Goal: Information Seeking & Learning: Learn about a topic

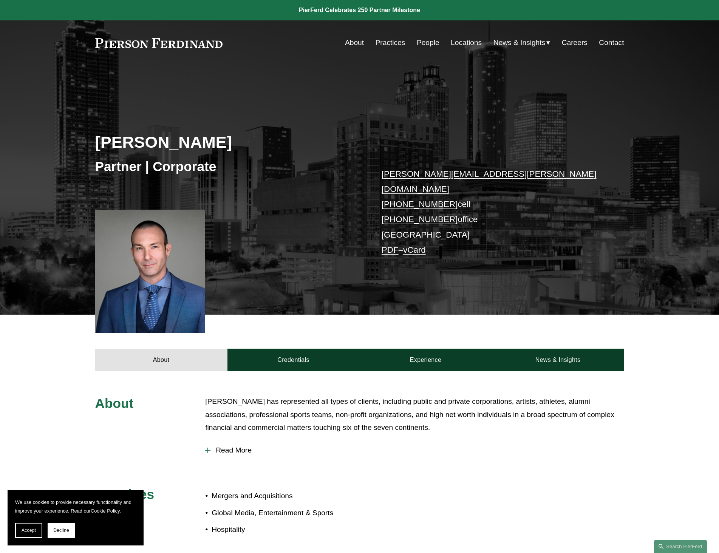
click at [346, 39] on link "About" at bounding box center [354, 43] width 19 height 14
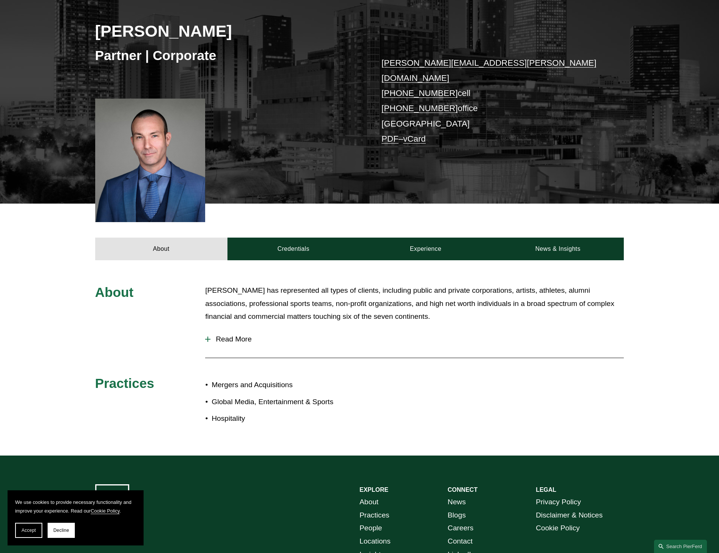
scroll to position [113, 0]
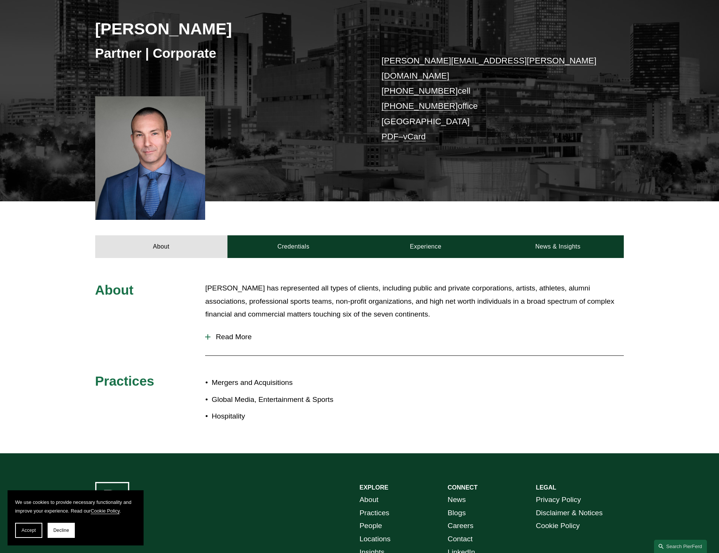
click at [210, 334] on div at bounding box center [207, 336] width 5 height 5
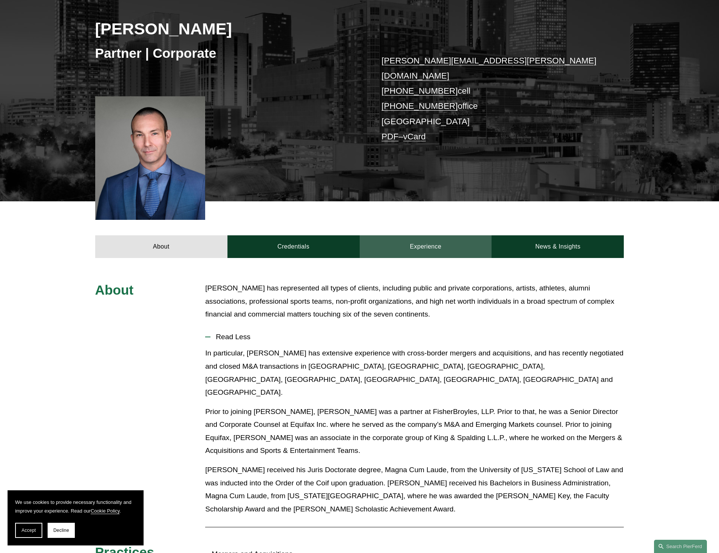
click at [419, 235] on link "Experience" at bounding box center [426, 246] width 132 height 23
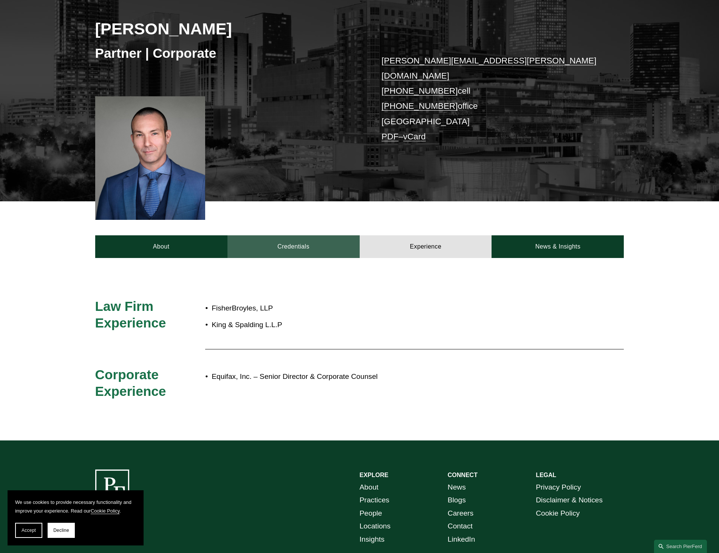
click at [291, 235] on link "Credentials" at bounding box center [293, 246] width 132 height 23
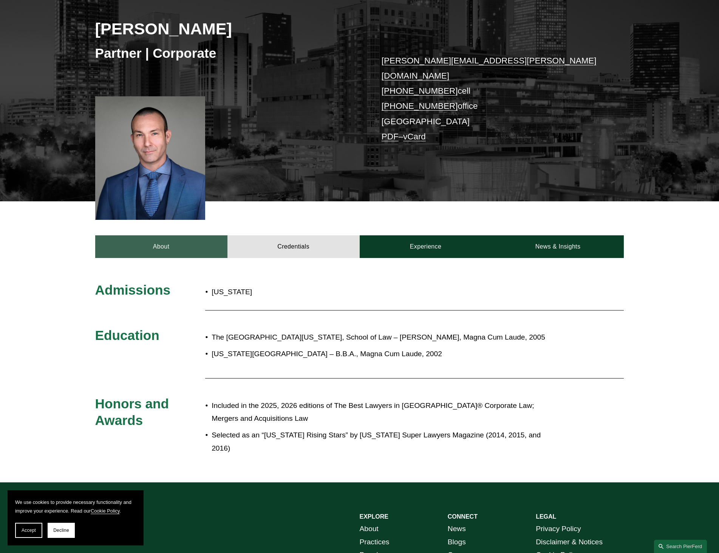
click at [170, 237] on link "About" at bounding box center [161, 246] width 132 height 23
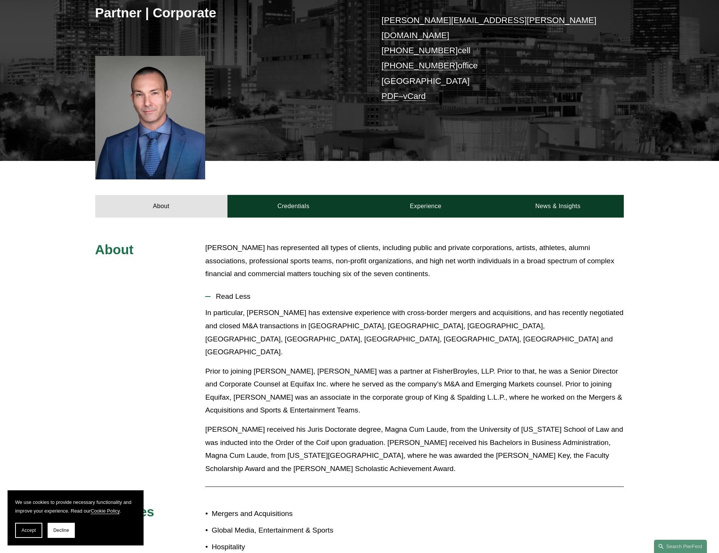
scroll to position [141, 0]
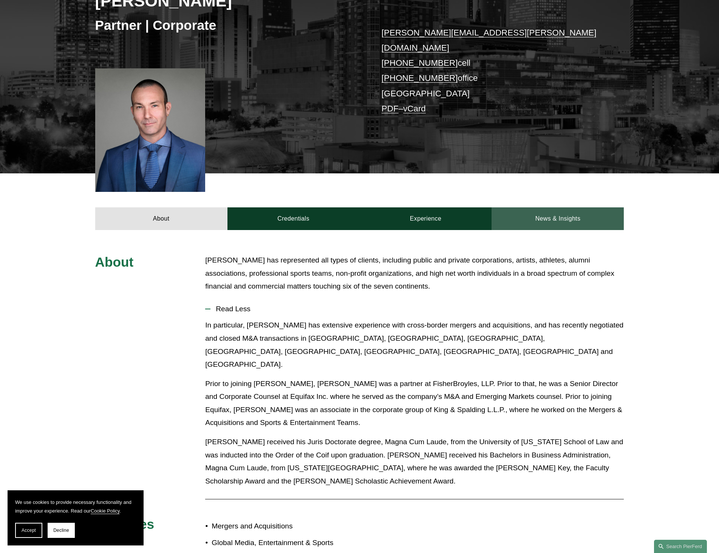
click at [562, 208] on link "News & Insights" at bounding box center [557, 218] width 132 height 23
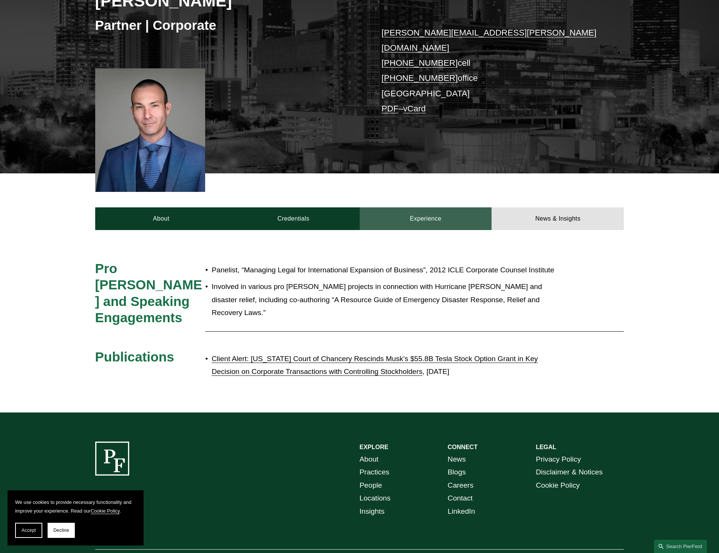
click at [432, 207] on link "Experience" at bounding box center [426, 218] width 132 height 23
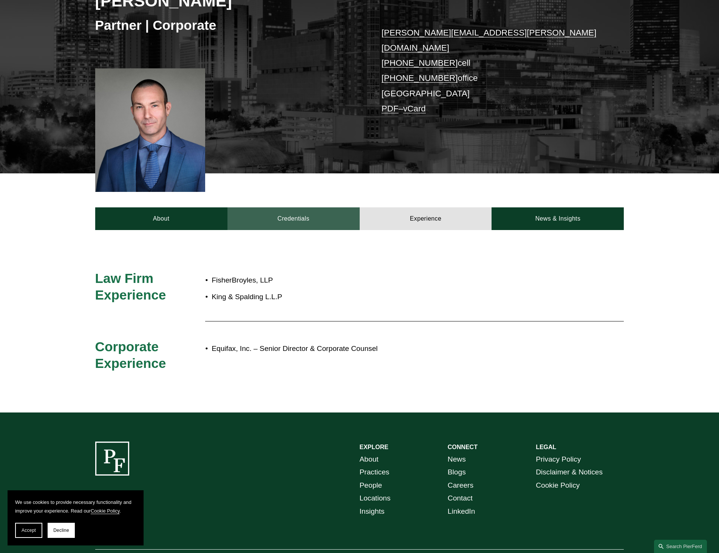
click at [300, 207] on link "Credentials" at bounding box center [293, 218] width 132 height 23
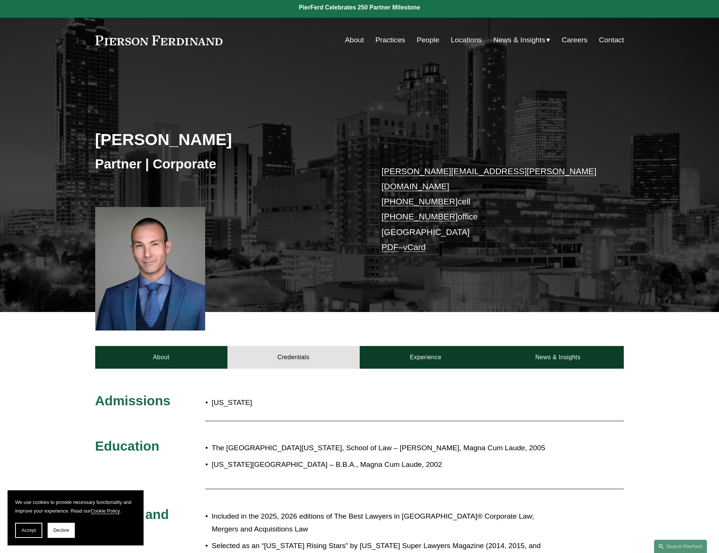
scroll to position [0, 0]
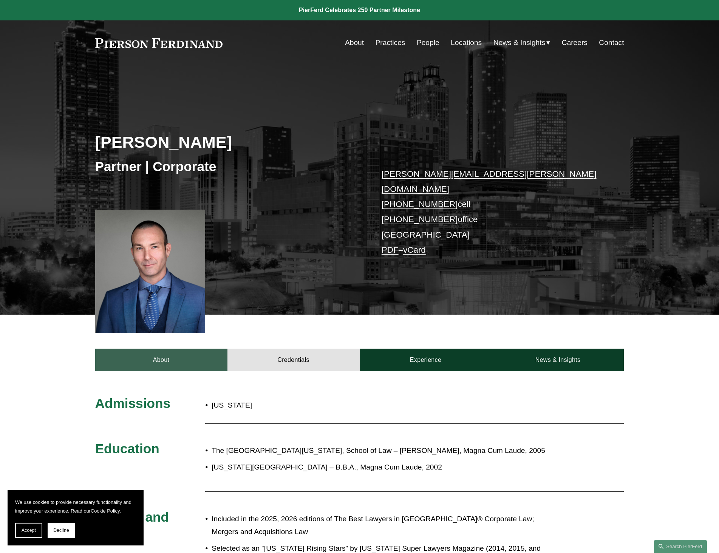
click at [147, 349] on link "About" at bounding box center [161, 360] width 132 height 23
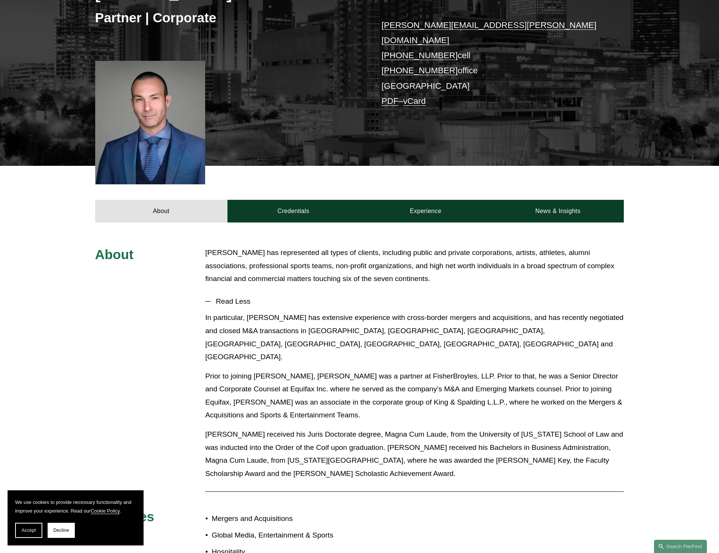
scroll to position [151, 0]
